Goal: Transaction & Acquisition: Purchase product/service

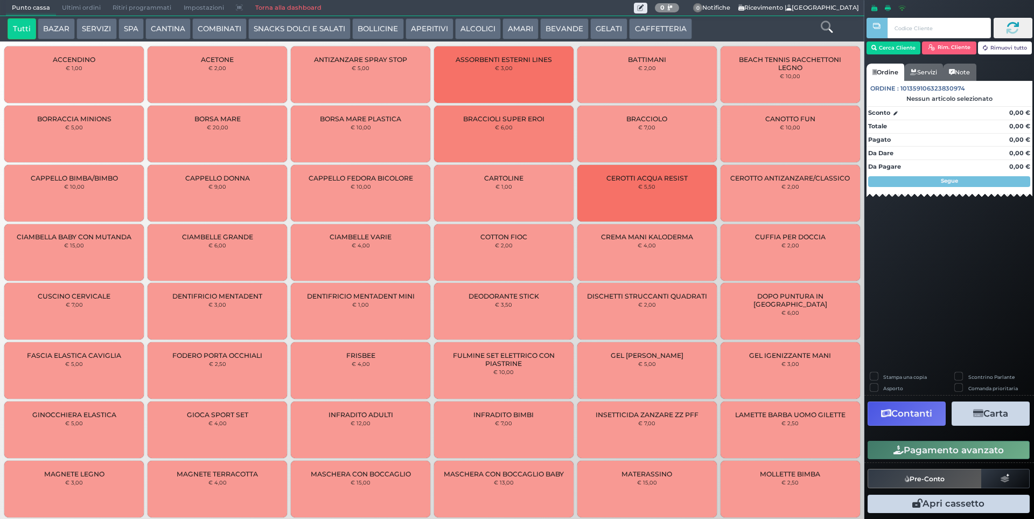
click at [98, 26] on button "SERVIZI" at bounding box center [96, 29] width 40 height 22
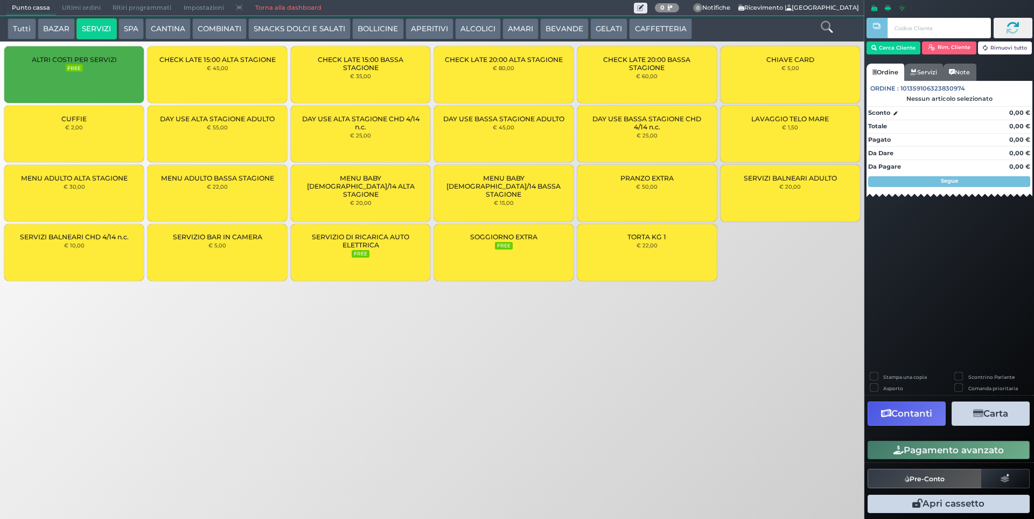
click at [127, 154] on div "CUFFIE € 2,00" at bounding box center [74, 134] width 140 height 57
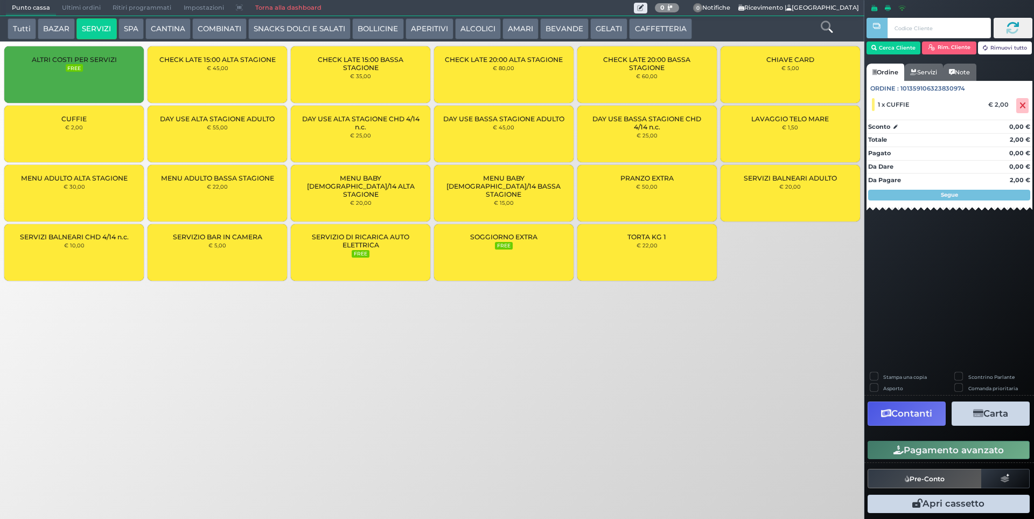
click at [127, 148] on div "CUFFIE € 2,00" at bounding box center [74, 134] width 140 height 57
click at [925, 450] on button "Pagamento avanzato" at bounding box center [949, 450] width 162 height 18
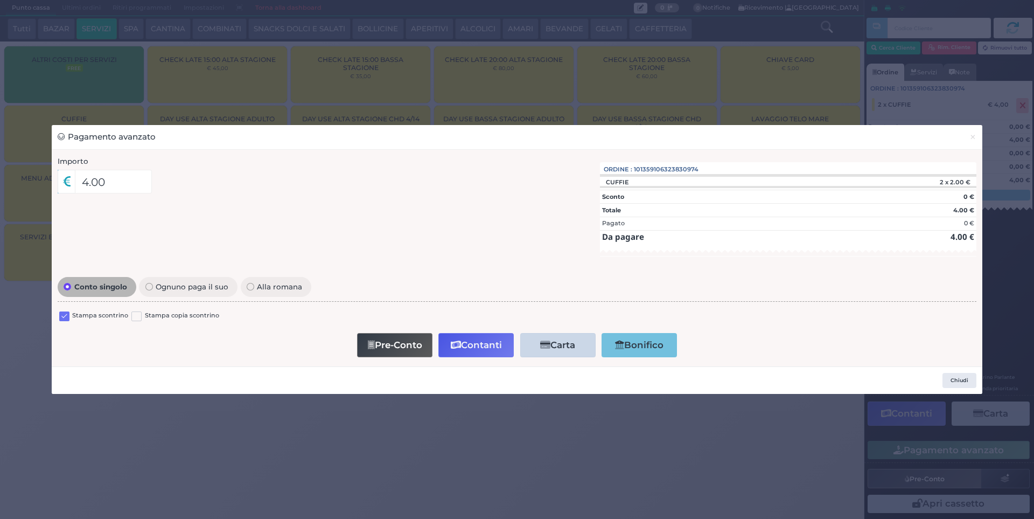
click at [61, 317] on label at bounding box center [64, 316] width 10 height 10
click at [0, 0] on input "checkbox" at bounding box center [0, 0] width 0 height 0
click at [472, 339] on button "Contanti" at bounding box center [475, 345] width 75 height 24
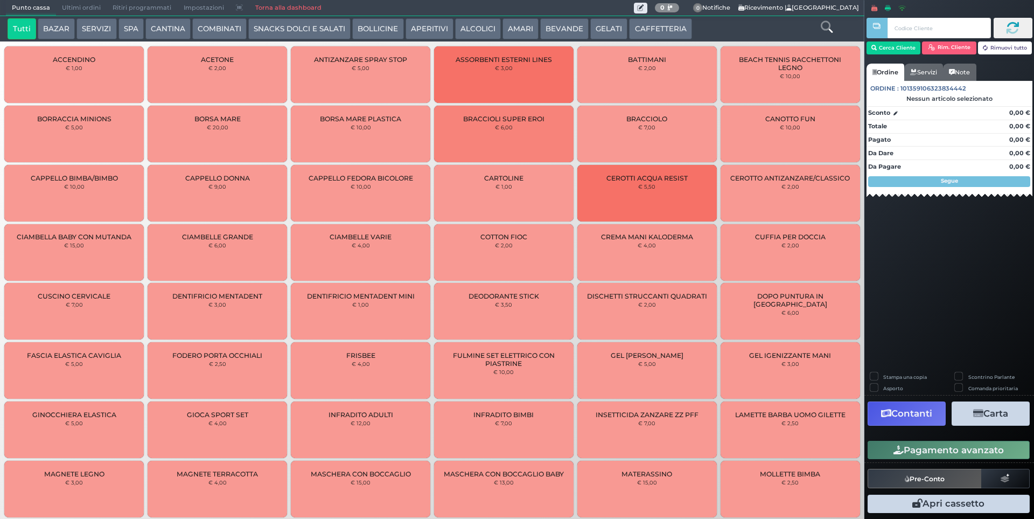
click at [89, 12] on span "Ultimi ordini" at bounding box center [81, 8] width 51 height 15
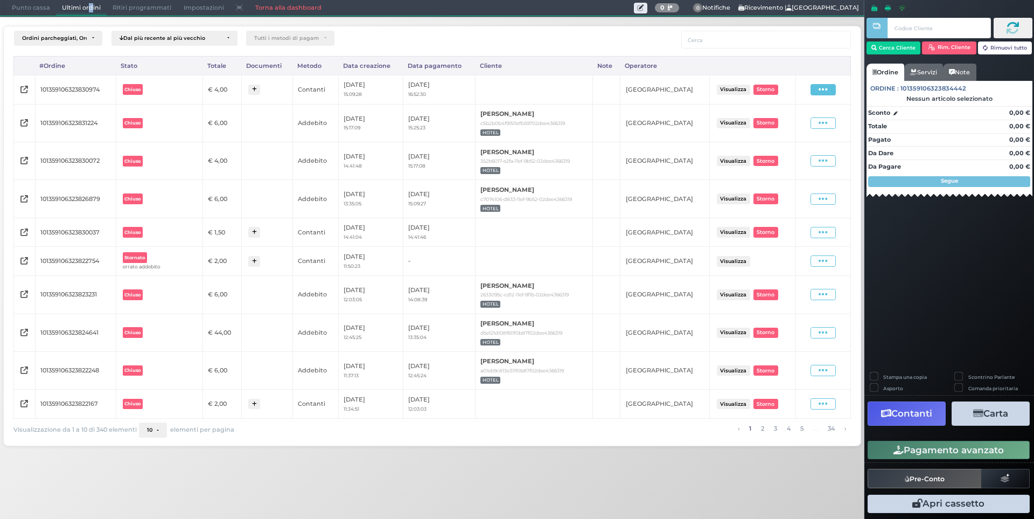
click at [811, 85] on span at bounding box center [823, 89] width 25 height 11
click at [786, 119] on span "Ristampa Pre-Conto" at bounding box center [799, 121] width 44 height 18
click at [37, 6] on span "Punto cassa" at bounding box center [31, 8] width 50 height 15
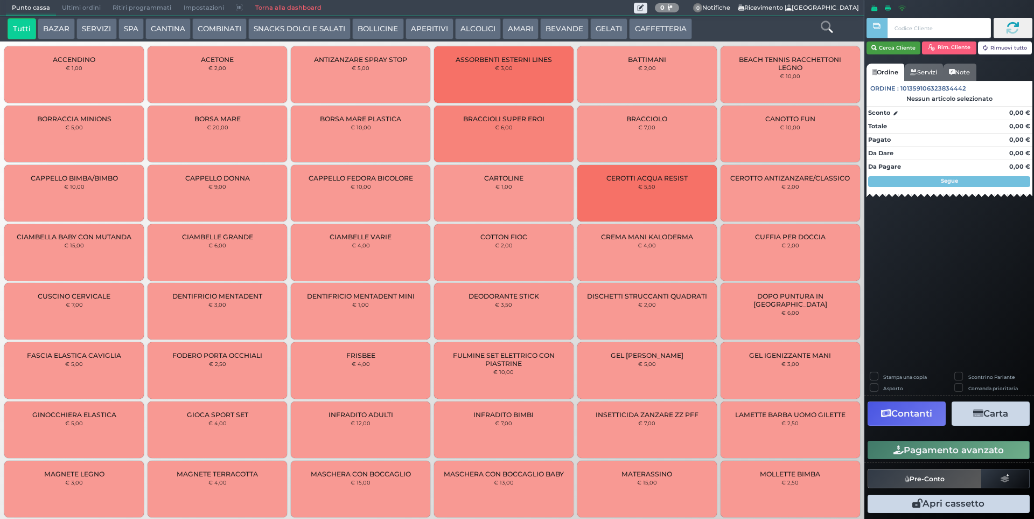
click at [911, 43] on button "Cerca Cliente" at bounding box center [894, 47] width 54 height 13
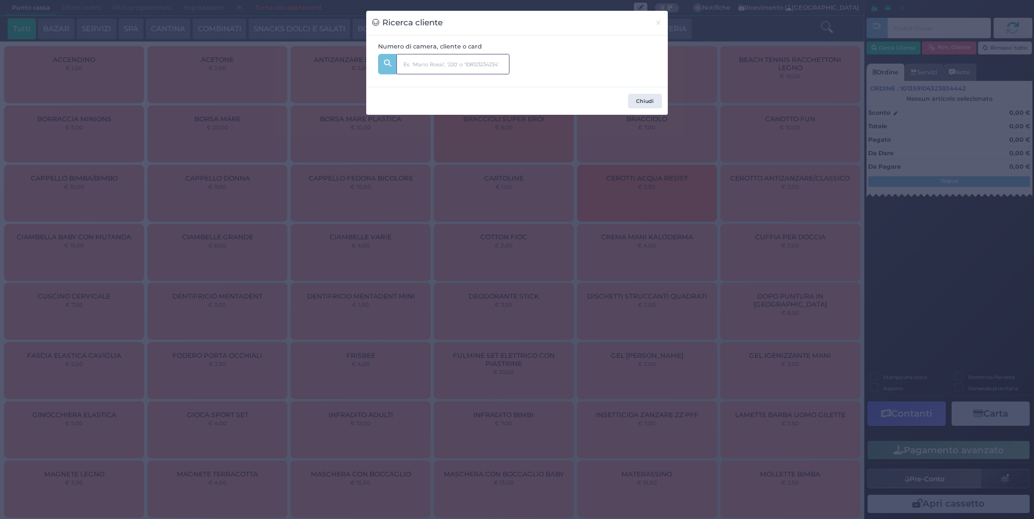
click at [472, 64] on input "text" at bounding box center [452, 64] width 113 height 20
type input "121"
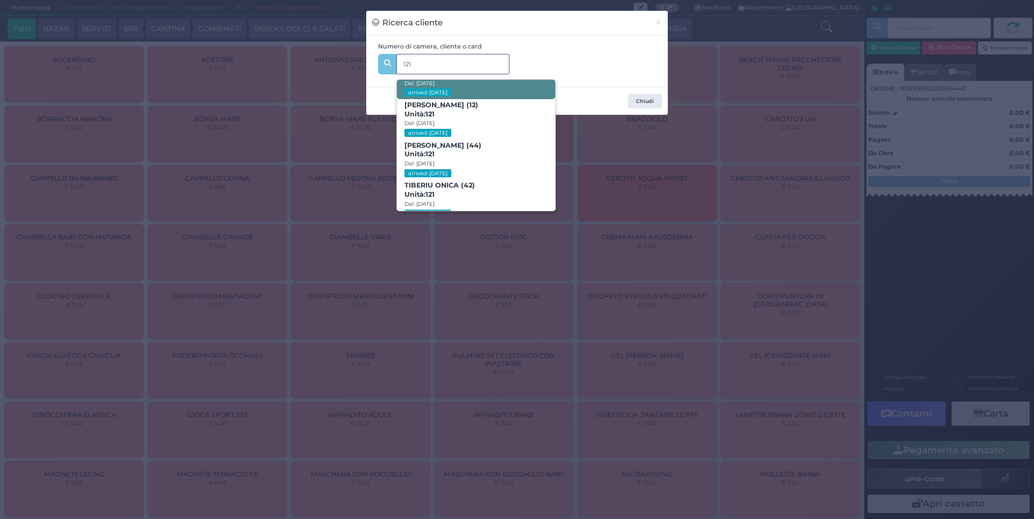
scroll to position [51, 0]
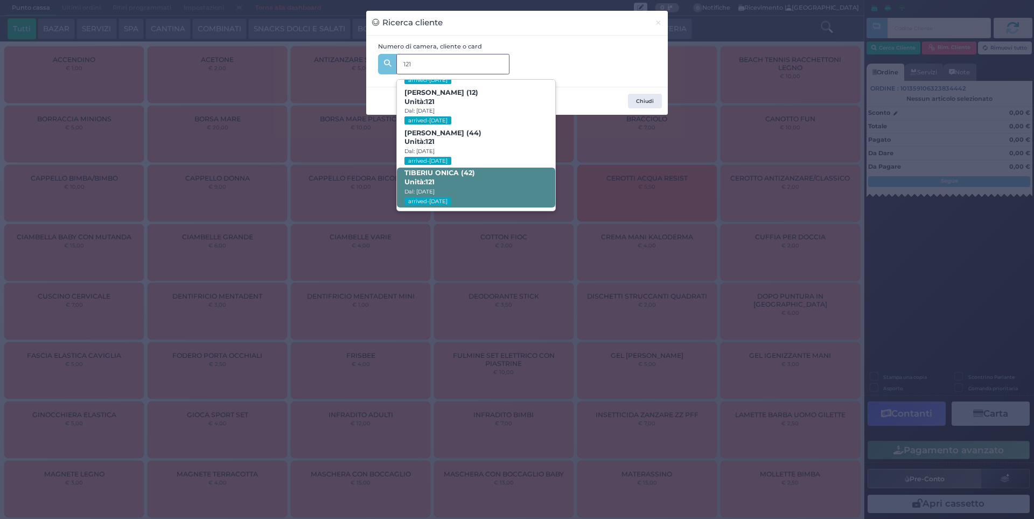
click at [461, 177] on span "TIBERIU ONICA (42) Unità: 121 Dal: 31/08/2025 arrived-today" at bounding box center [476, 188] width 158 height 40
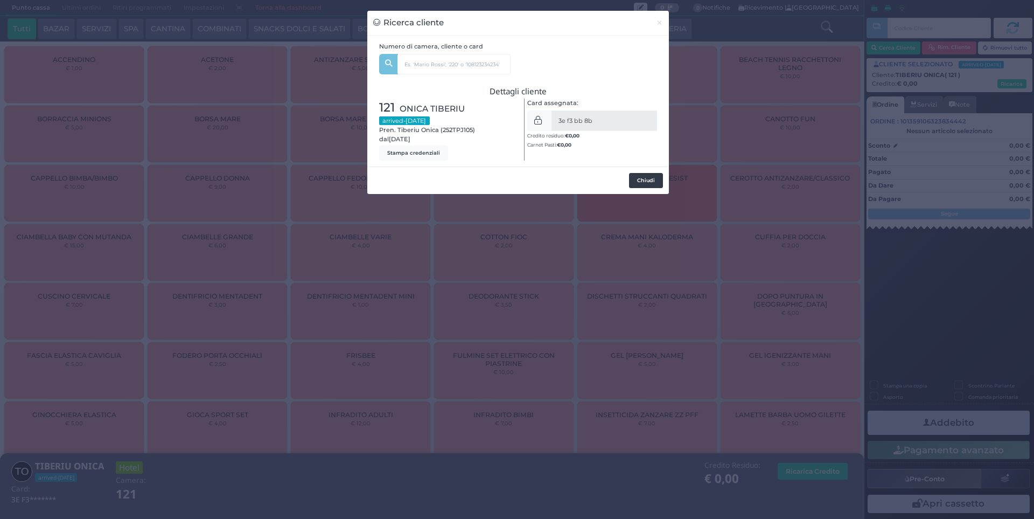
click at [653, 179] on button "Chiudi" at bounding box center [646, 180] width 34 height 15
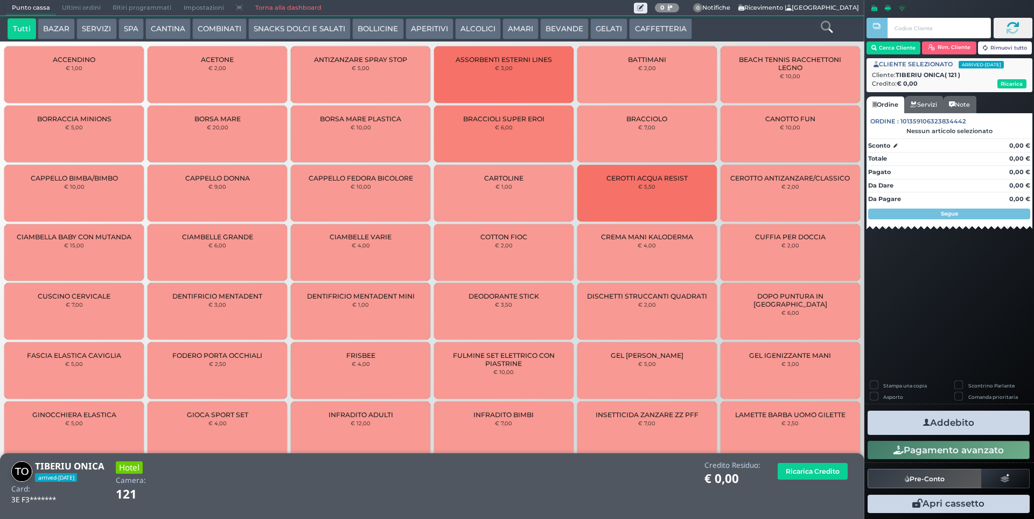
click at [83, 26] on button "SERVIZI" at bounding box center [96, 29] width 40 height 22
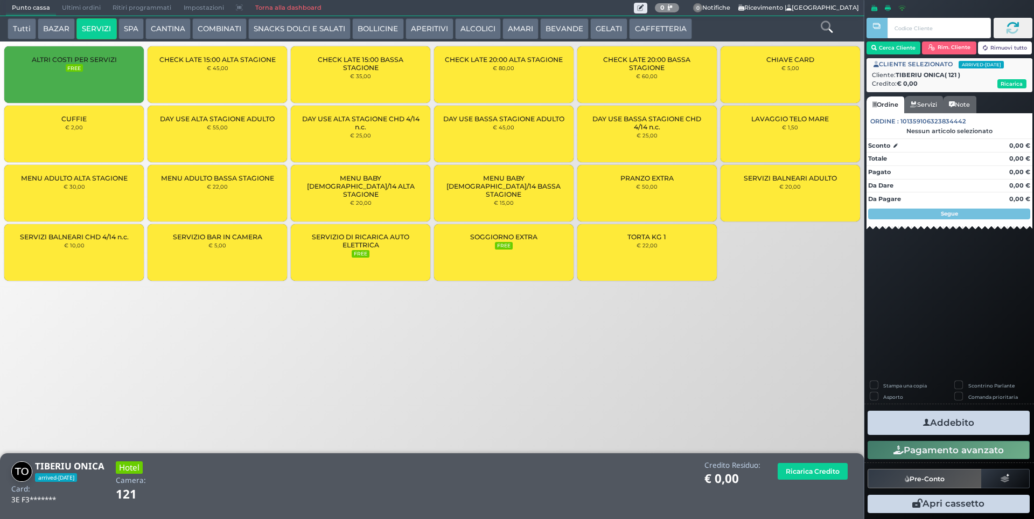
click at [74, 124] on small "€ 2,00" at bounding box center [74, 127] width 18 height 6
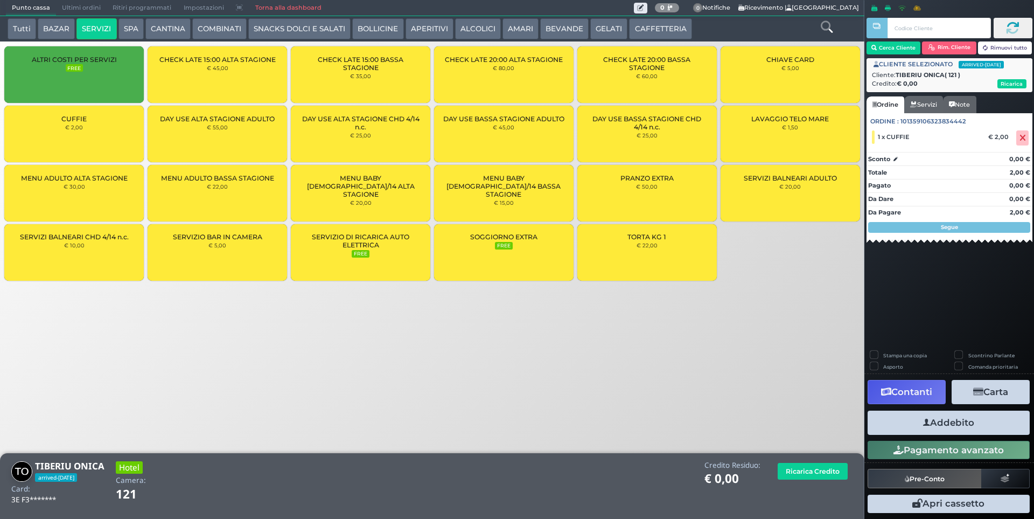
click at [74, 124] on small "€ 2,00" at bounding box center [74, 127] width 18 height 6
click at [947, 425] on button "Addebito" at bounding box center [949, 422] width 162 height 24
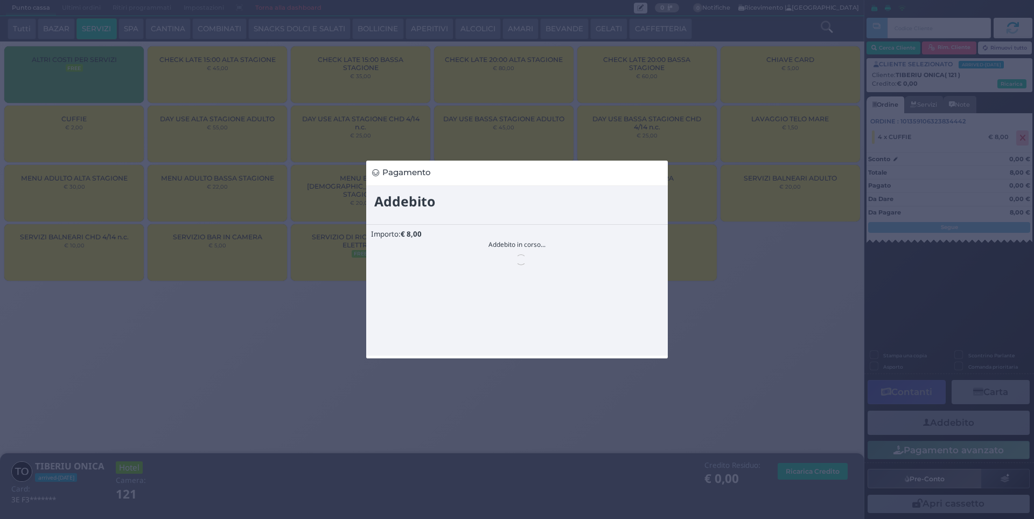
scroll to position [0, 0]
